Goal: Find specific page/section: Find specific page/section

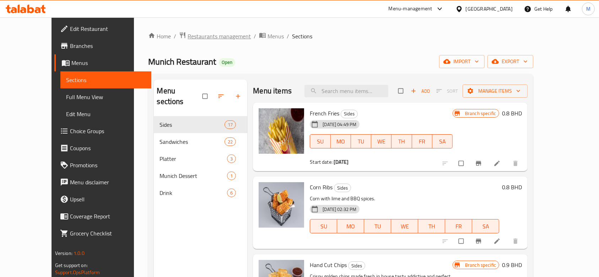
click at [188, 33] on span "Restaurants management" at bounding box center [219, 36] width 63 height 9
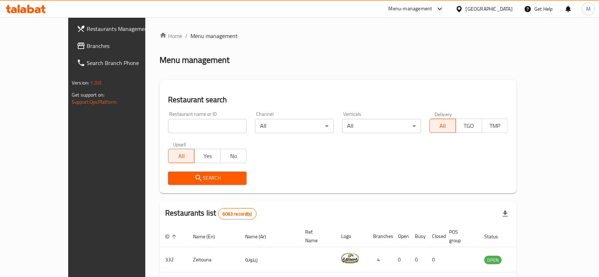
click at [180, 124] on input "search" at bounding box center [207, 126] width 79 height 14
type input "blaze"
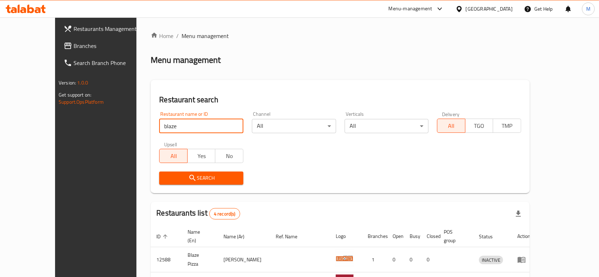
click at [372, 176] on div "Search" at bounding box center [340, 178] width 371 height 22
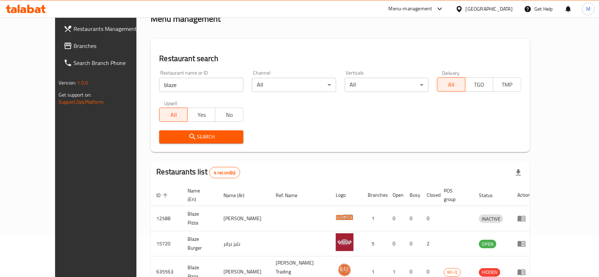
scroll to position [95, 0]
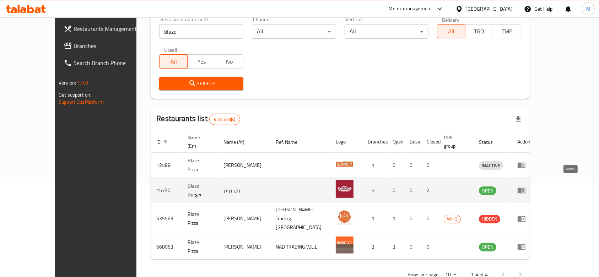
click at [526, 186] on icon "enhanced table" at bounding box center [522, 190] width 9 height 9
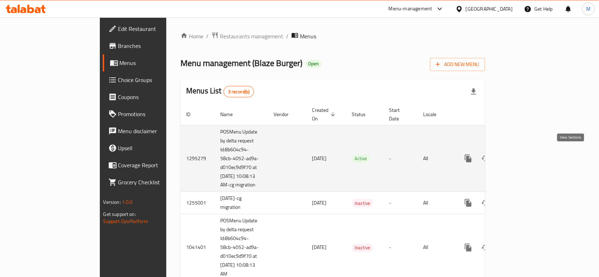
click at [528, 159] on link "enhanced table" at bounding box center [519, 158] width 17 height 17
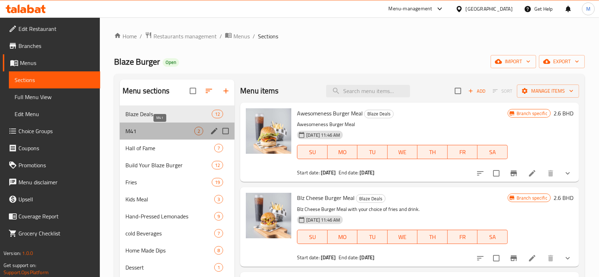
click at [158, 128] on span "M41" at bounding box center [160, 131] width 69 height 9
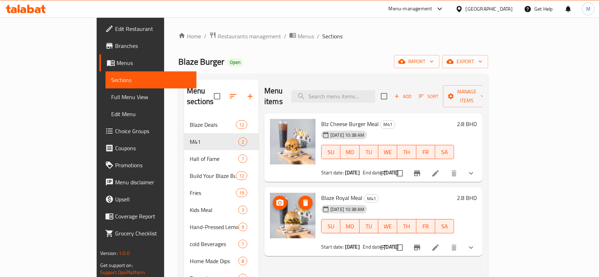
drag, startPoint x: 272, startPoint y: 218, endPoint x: 265, endPoint y: 212, distance: 9.1
click at [218, 38] on span "Restaurants management" at bounding box center [249, 36] width 63 height 9
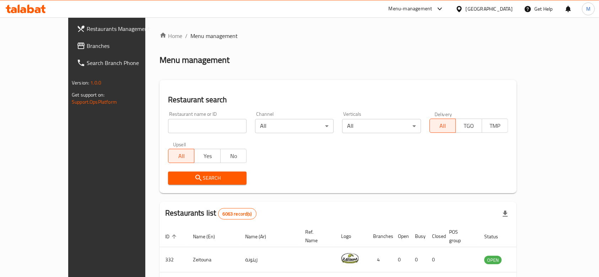
click at [169, 126] on input "search" at bounding box center [207, 126] width 79 height 14
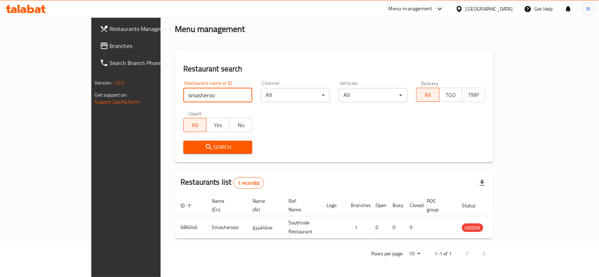
scroll to position [26, 0]
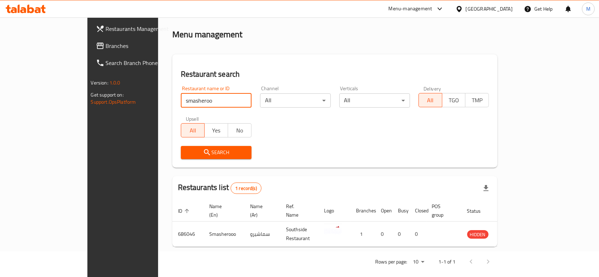
click at [181, 100] on input "smasheroo" at bounding box center [216, 101] width 71 height 14
type input "southside"
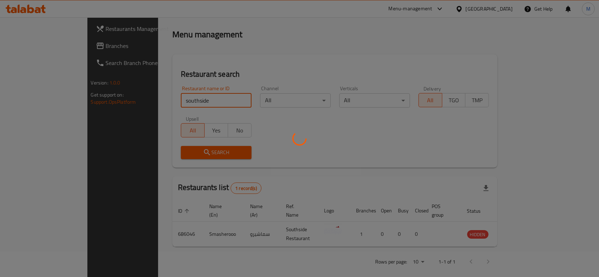
scroll to position [75, 0]
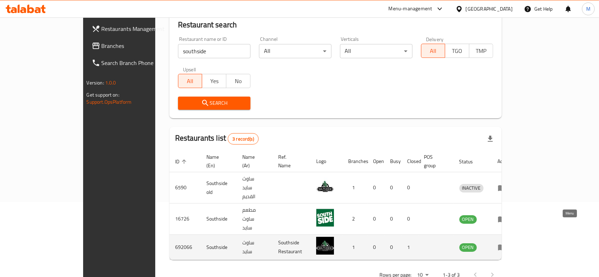
click at [507, 243] on icon "enhanced table" at bounding box center [502, 247] width 9 height 9
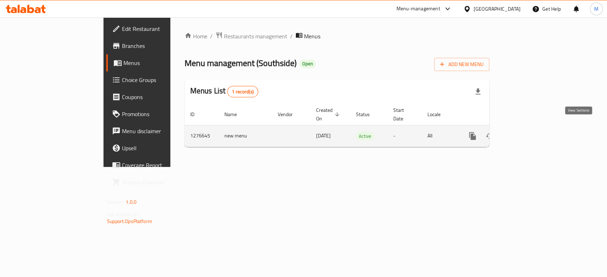
click at [532, 133] on link "enhanced table" at bounding box center [523, 136] width 17 height 17
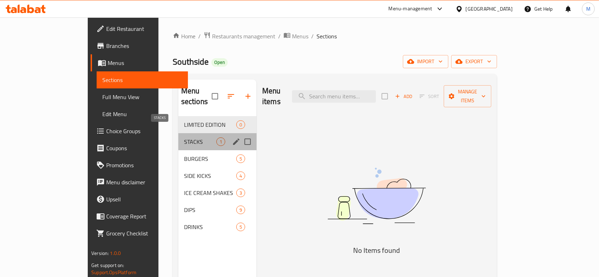
click at [184, 138] on span "STACKS" at bounding box center [200, 142] width 32 height 9
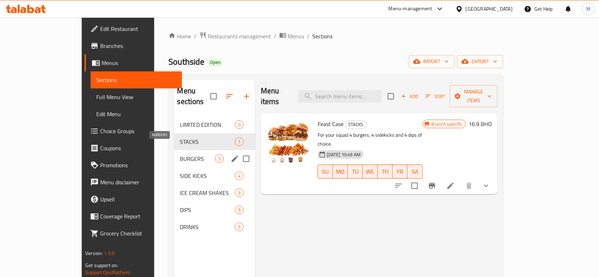
click at [180, 155] on span "BURGERS" at bounding box center [197, 159] width 35 height 9
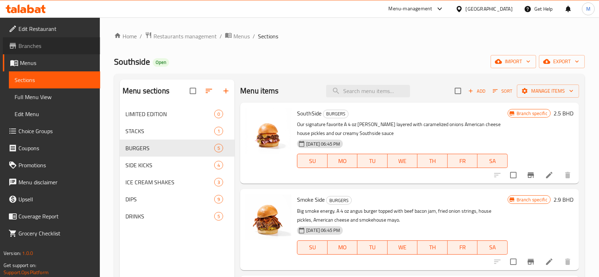
click at [36, 48] on span "Branches" at bounding box center [56, 46] width 76 height 9
